Goal: Task Accomplishment & Management: Manage account settings

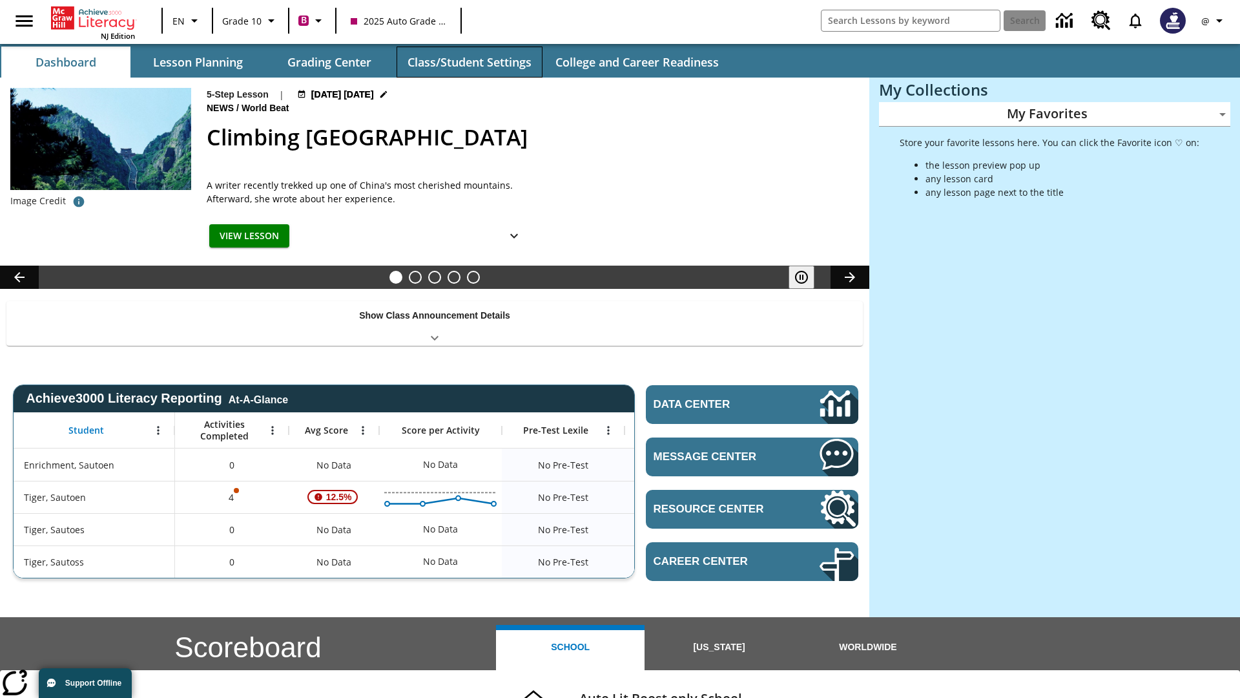
click at [469, 62] on button "Class/Student Settings" at bounding box center [470, 62] width 146 height 31
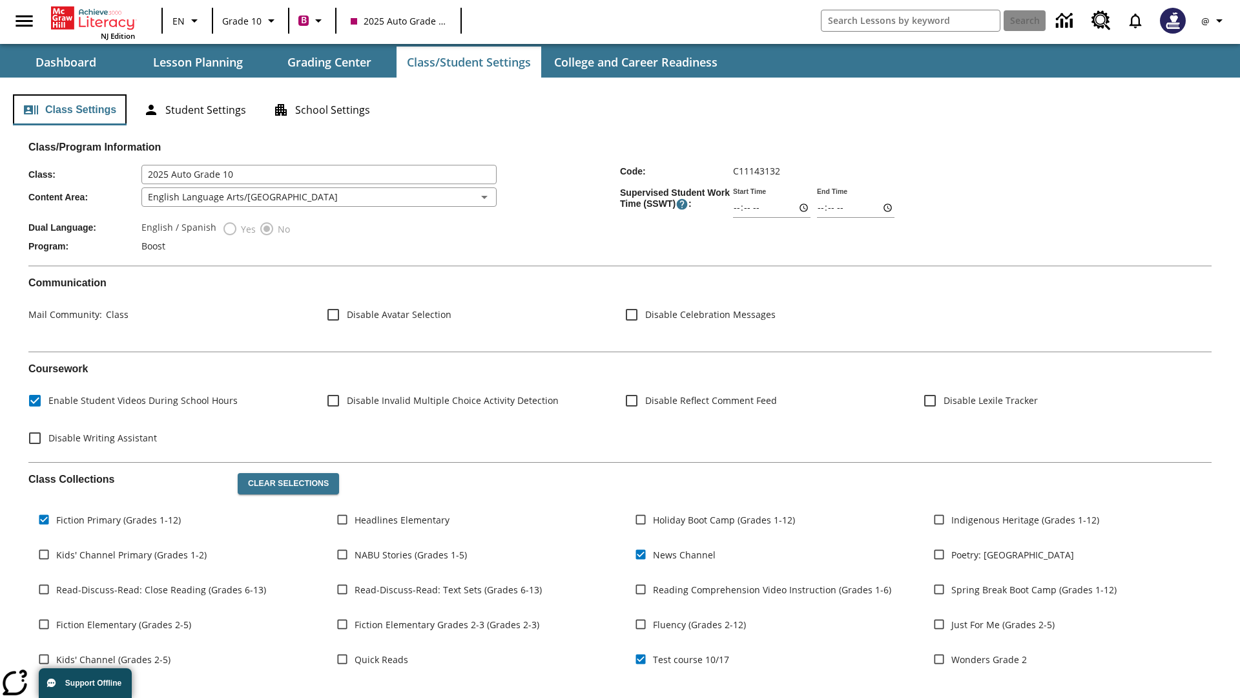
click at [70, 110] on button "Class Settings" at bounding box center [70, 109] width 114 height 31
type input "17:35"
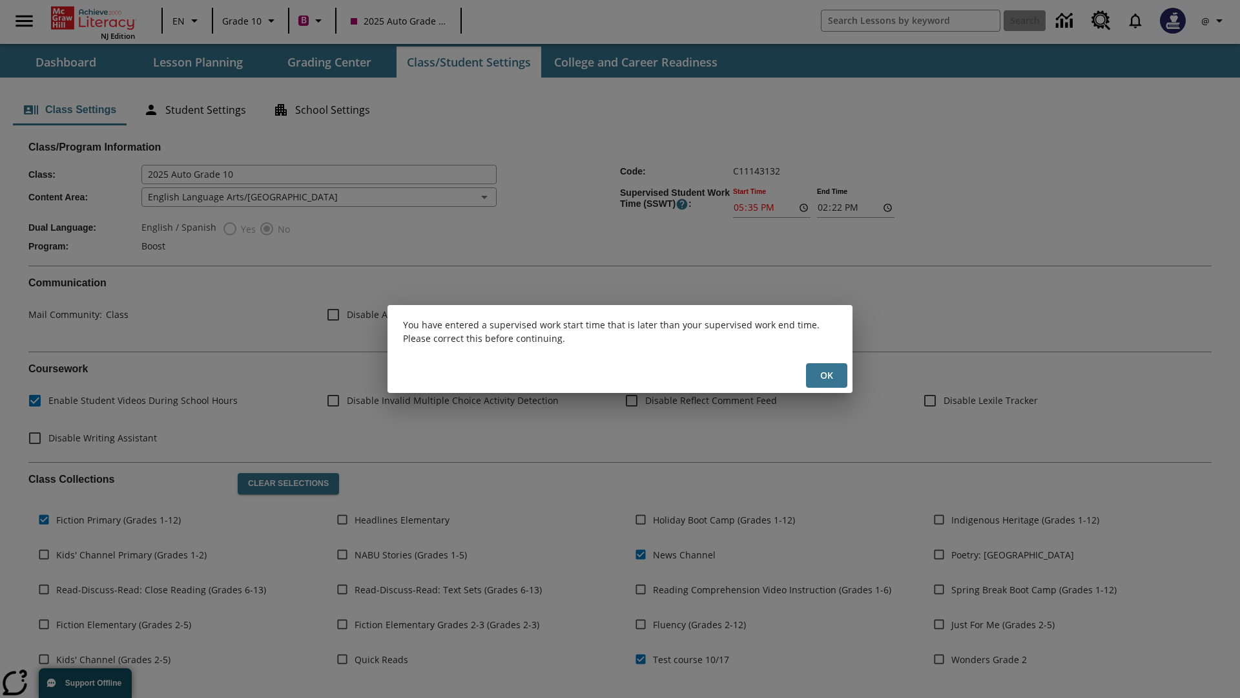
scroll to position [189, 0]
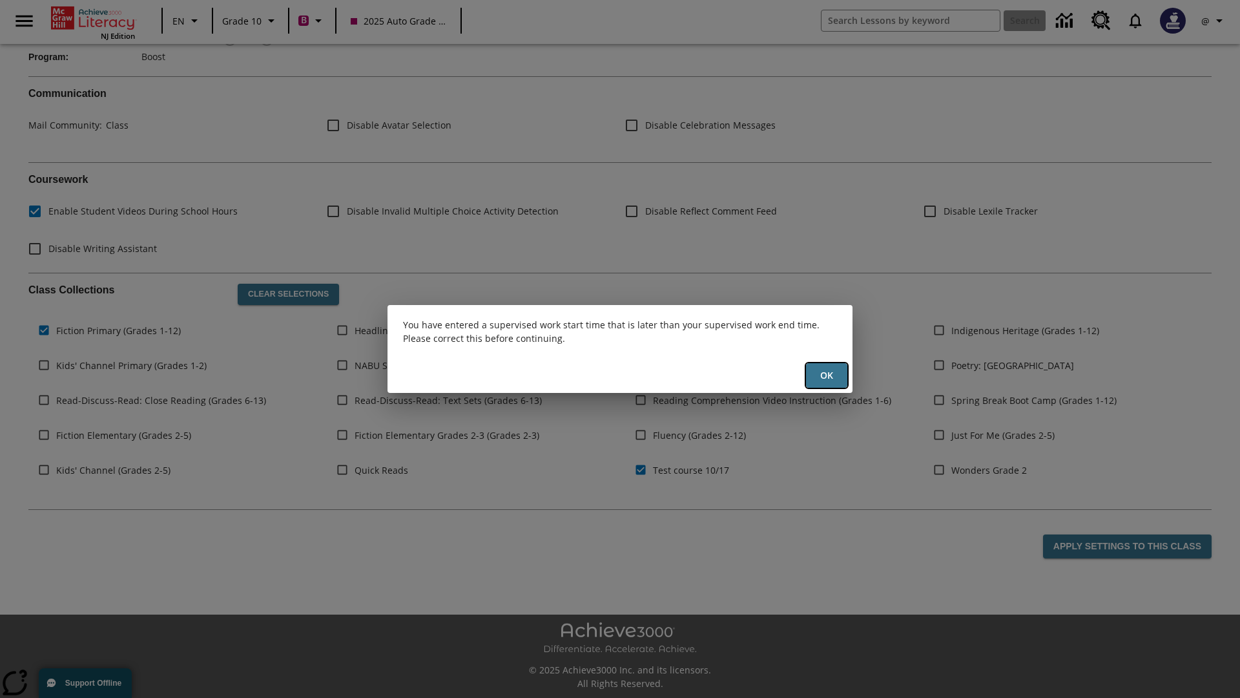
click at [827, 375] on button "Ok" at bounding box center [826, 375] width 41 height 25
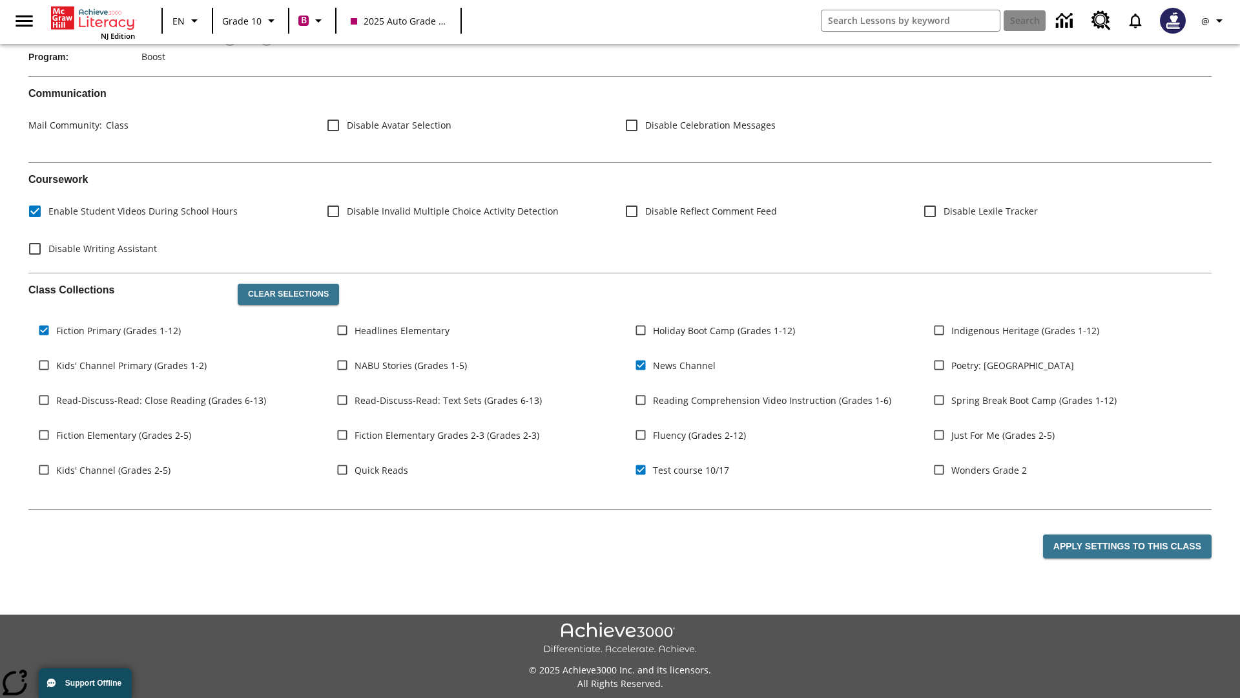
type input "17:35"
click at [1130, 546] on button "Apply Settings to this Class" at bounding box center [1127, 546] width 169 height 24
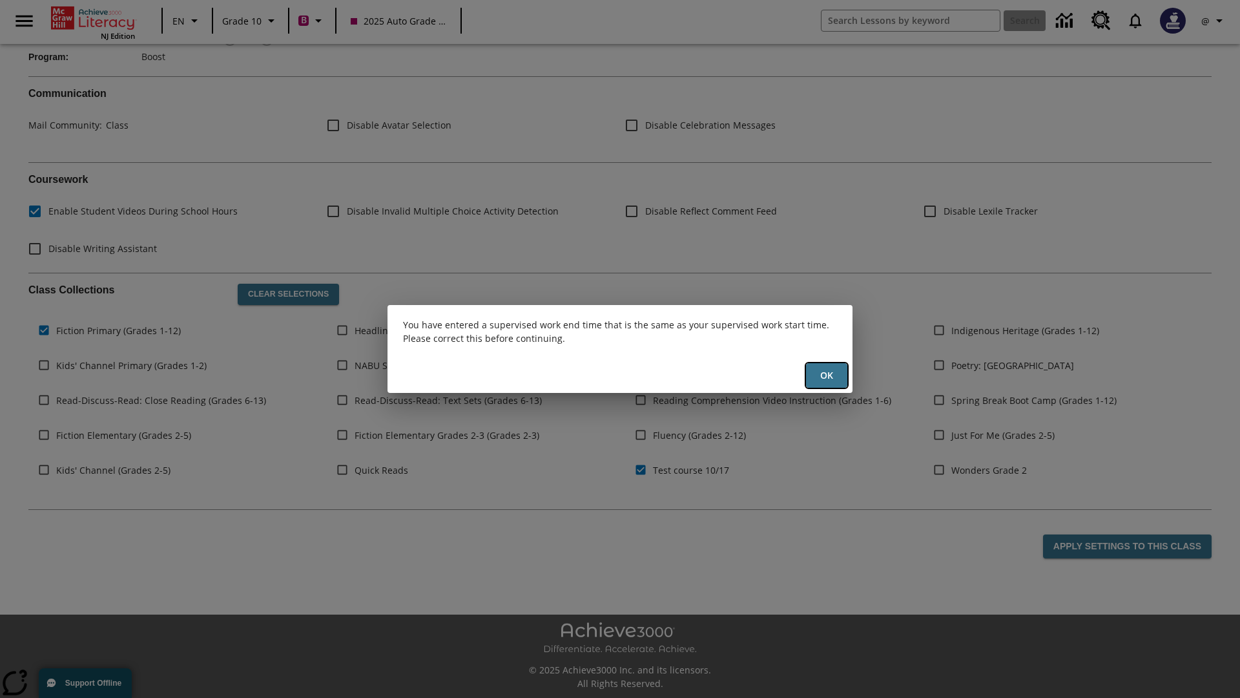
click at [827, 375] on button "Ok" at bounding box center [826, 375] width 41 height 25
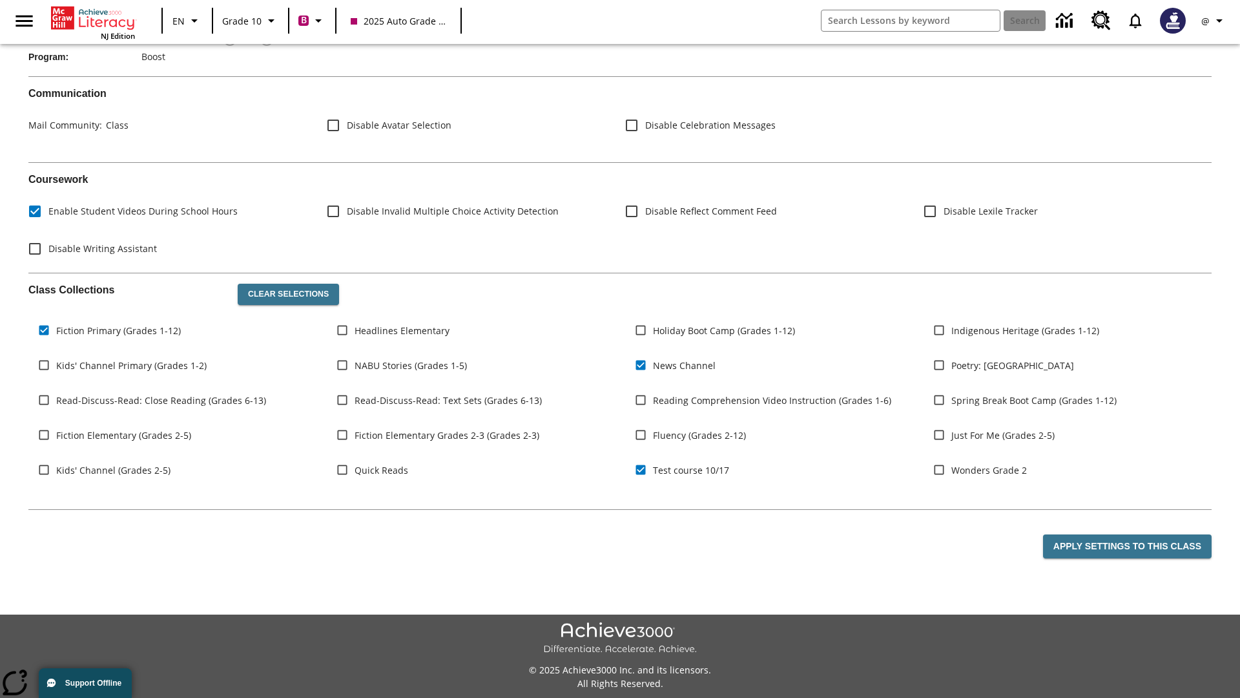
type input "23:35"
type input "23:36"
click at [1130, 546] on button "Apply Settings to this Class" at bounding box center [1127, 546] width 169 height 24
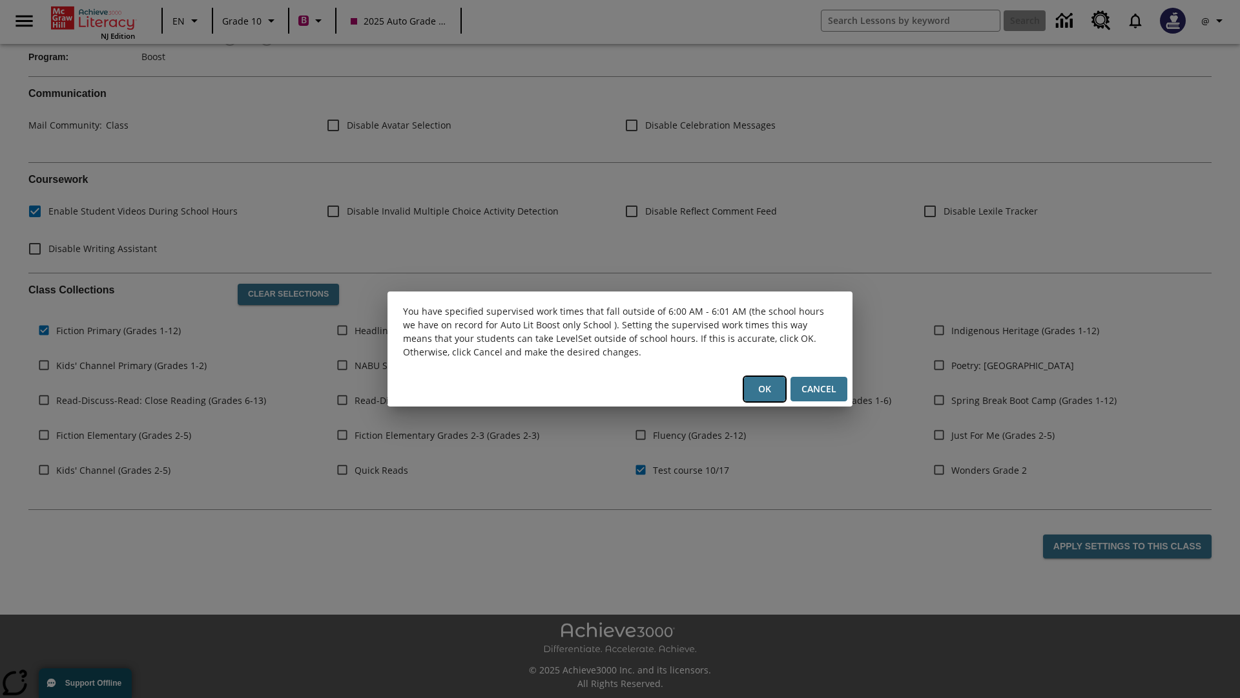
click at [765, 389] on button "Ok" at bounding box center [764, 389] width 41 height 25
